Goal: Task Accomplishment & Management: Manage account settings

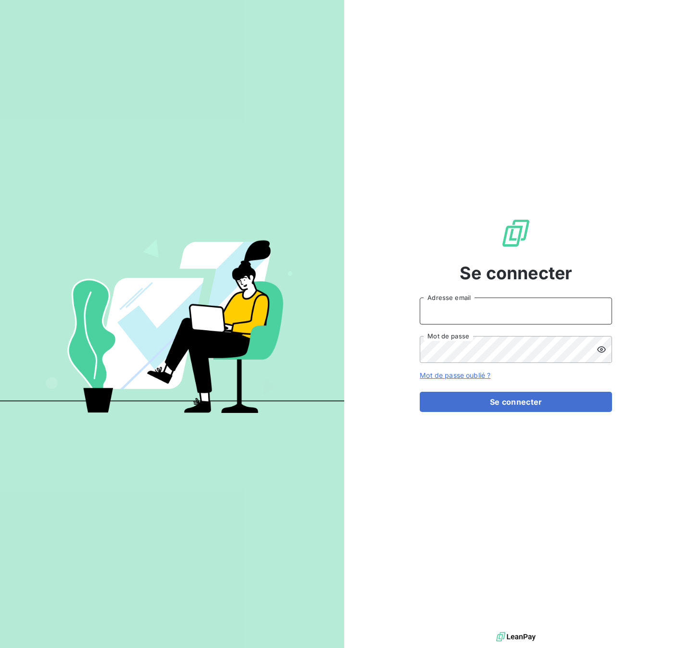
click at [441, 313] on input "Adresse email" at bounding box center [515, 310] width 192 height 27
type input "[EMAIL_ADDRESS][DOMAIN_NAME]"
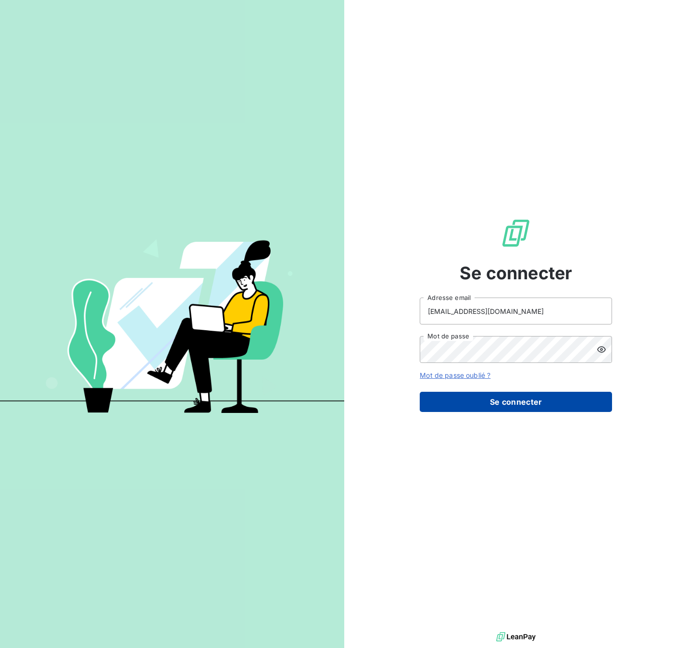
click at [493, 402] on button "Se connecter" at bounding box center [515, 402] width 192 height 20
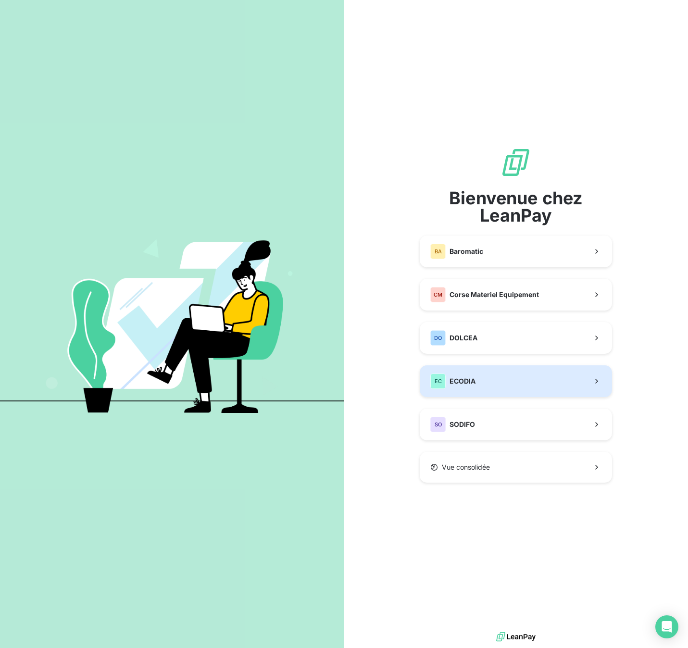
click at [455, 381] on span "ECODIA" at bounding box center [462, 381] width 26 height 10
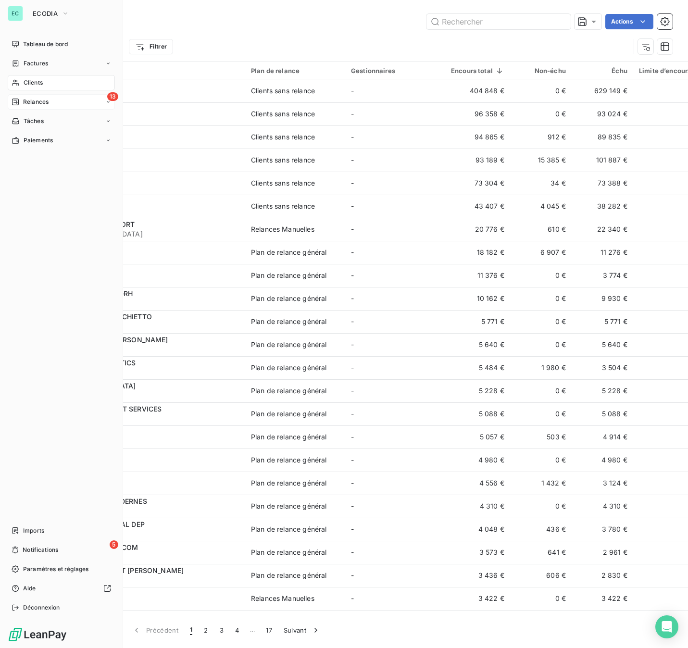
click at [23, 101] on span "Relances" at bounding box center [35, 102] width 25 height 9
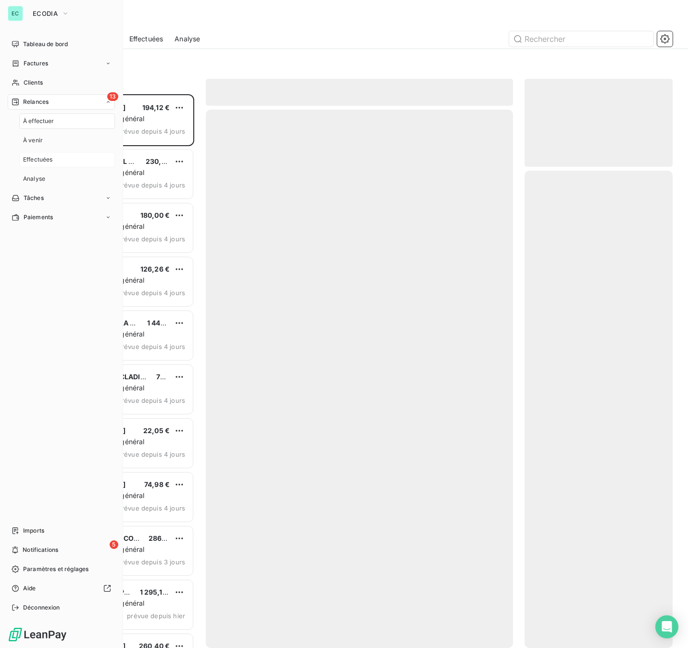
click at [44, 159] on span "Effectuées" at bounding box center [38, 159] width 30 height 9
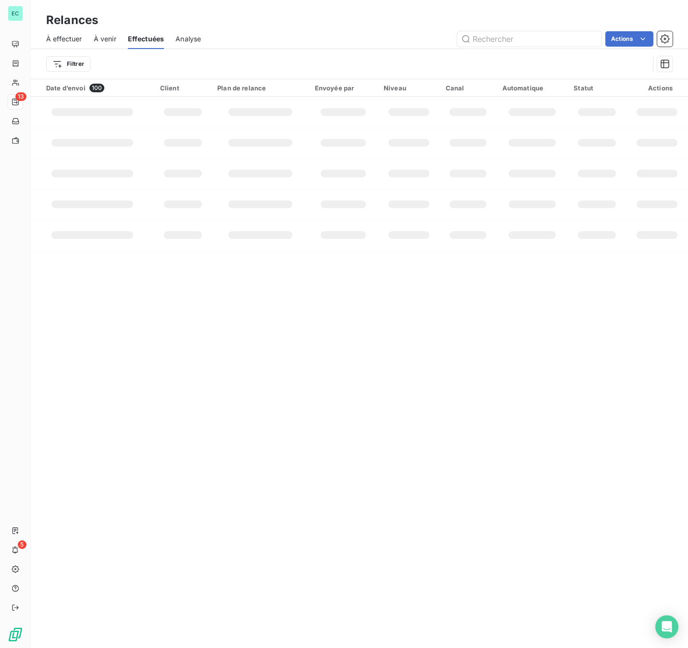
click at [254, 129] on td at bounding box center [260, 142] width 98 height 31
click at [98, 40] on span "À venir" at bounding box center [105, 39] width 23 height 10
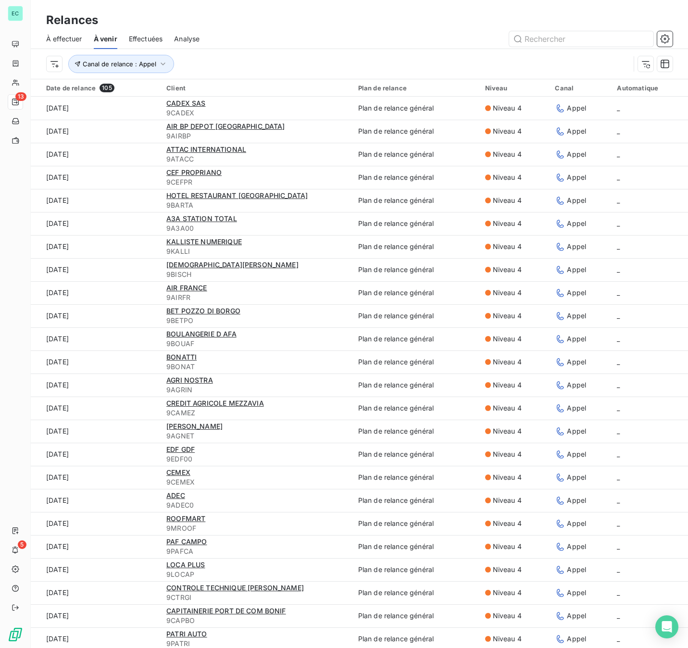
click at [140, 38] on span "Effectuées" at bounding box center [146, 39] width 34 height 10
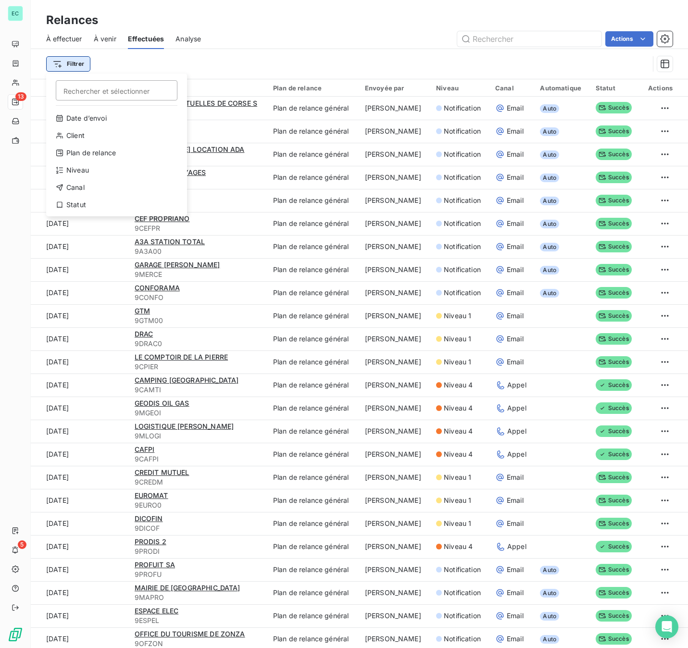
click at [74, 66] on html "EC 13 5 Relances À effectuer À venir Effectuées Analyse Actions Filtrer Recherc…" at bounding box center [344, 324] width 688 height 648
click at [93, 171] on div "Niveau" at bounding box center [116, 169] width 133 height 15
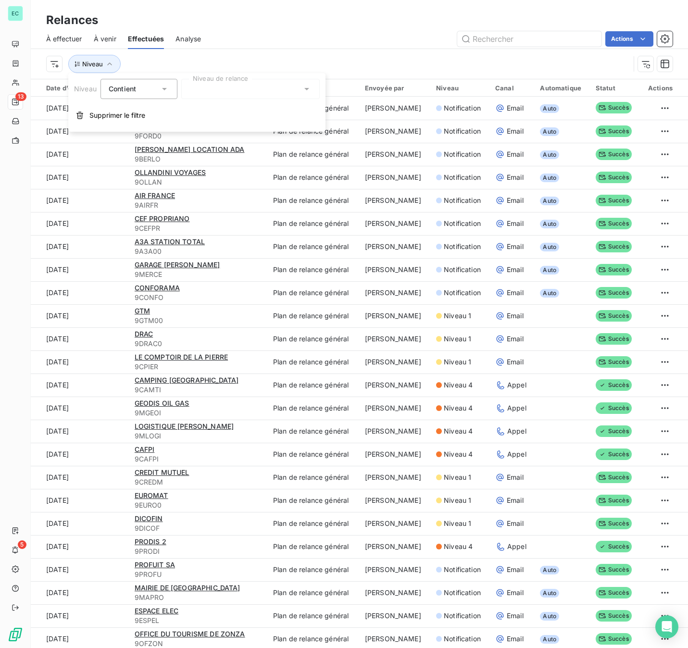
click at [197, 87] on div at bounding box center [250, 89] width 138 height 20
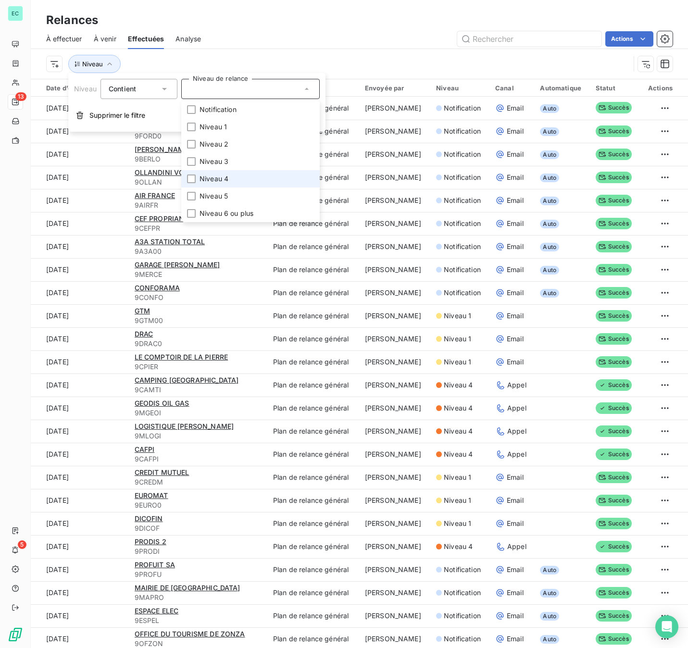
click at [213, 180] on span "Niveau 4" at bounding box center [213, 179] width 29 height 10
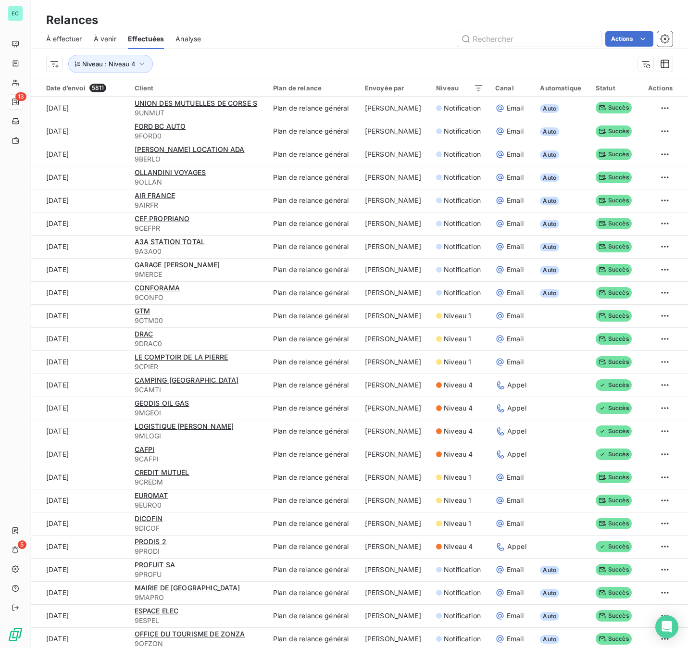
drag, startPoint x: 360, startPoint y: 54, endPoint x: 356, endPoint y: 57, distance: 5.6
click at [360, 54] on div "Niveau : Niveau 4" at bounding box center [359, 64] width 626 height 30
